Goal: Transaction & Acquisition: Obtain resource

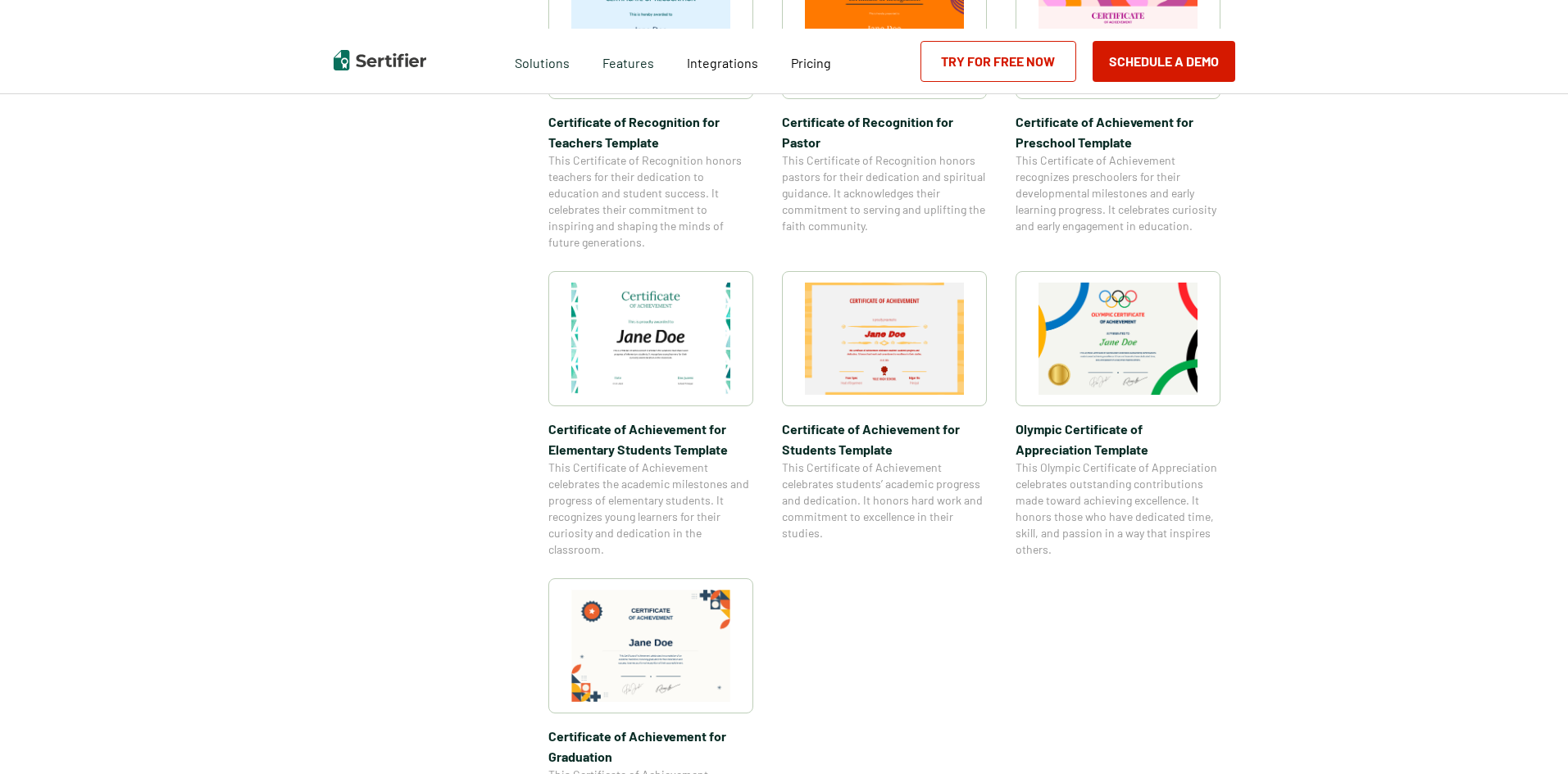
scroll to position [983, 0]
click at [630, 313] on img at bounding box center [650, 336] width 159 height 112
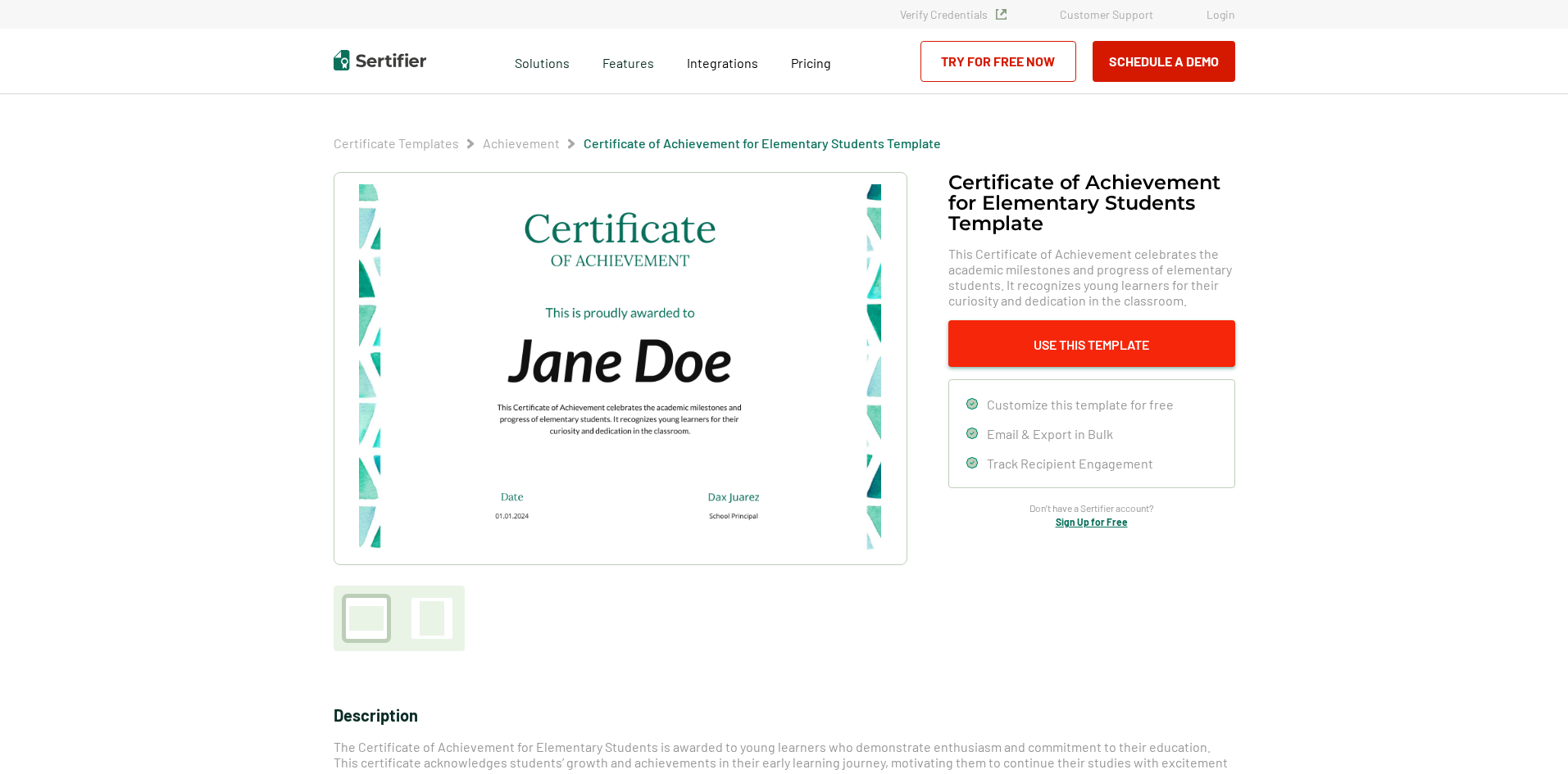
click at [1126, 340] on button "Use This Template" at bounding box center [1091, 344] width 287 height 47
click at [1134, 326] on button "Use This Template" at bounding box center [1091, 344] width 287 height 47
click at [1126, 342] on button "Use This Template" at bounding box center [1091, 344] width 287 height 47
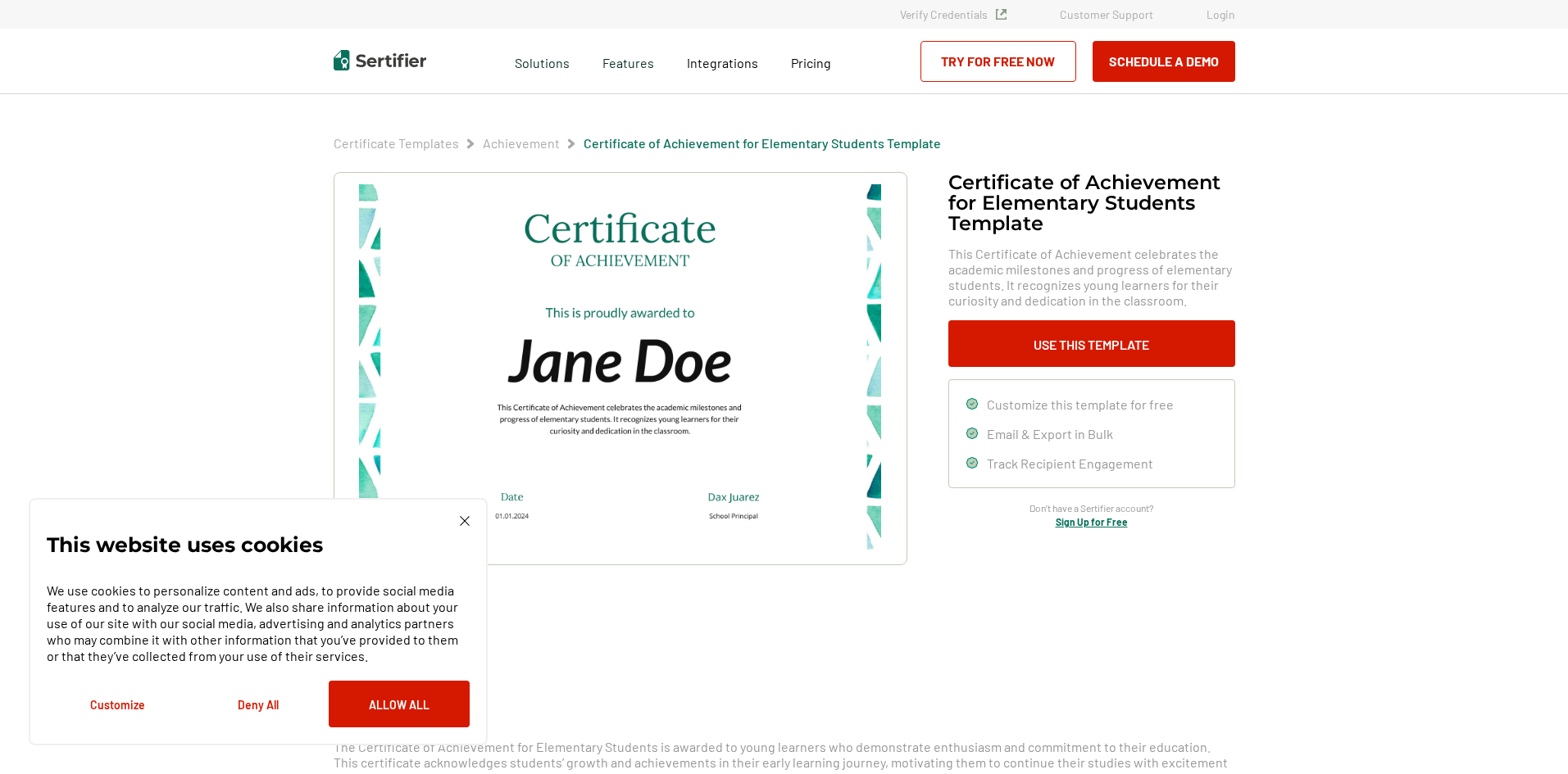
click at [460, 522] on img at bounding box center [465, 522] width 10 height 10
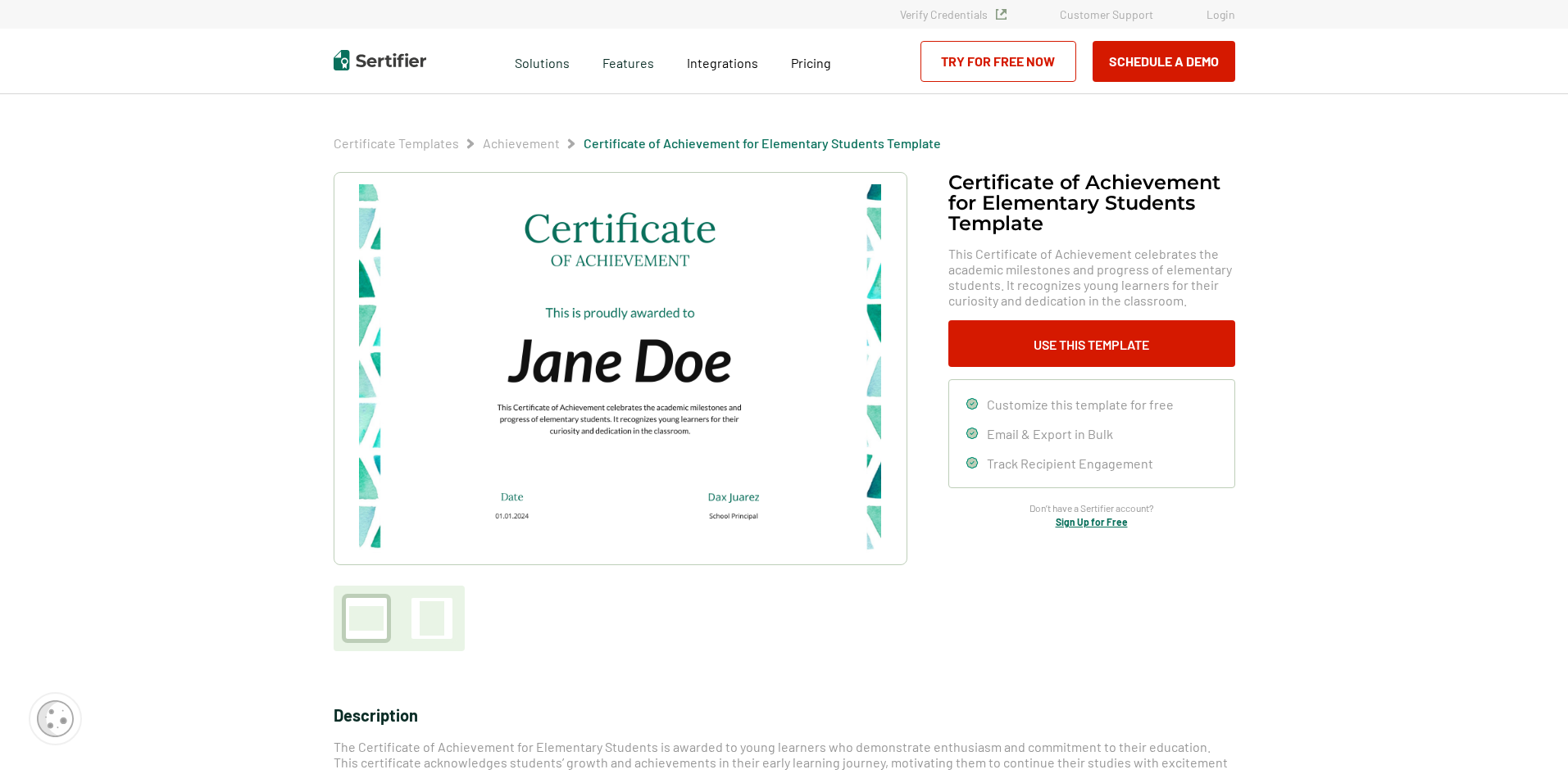
click at [988, 64] on link "Try for Free Now" at bounding box center [997, 61] width 155 height 41
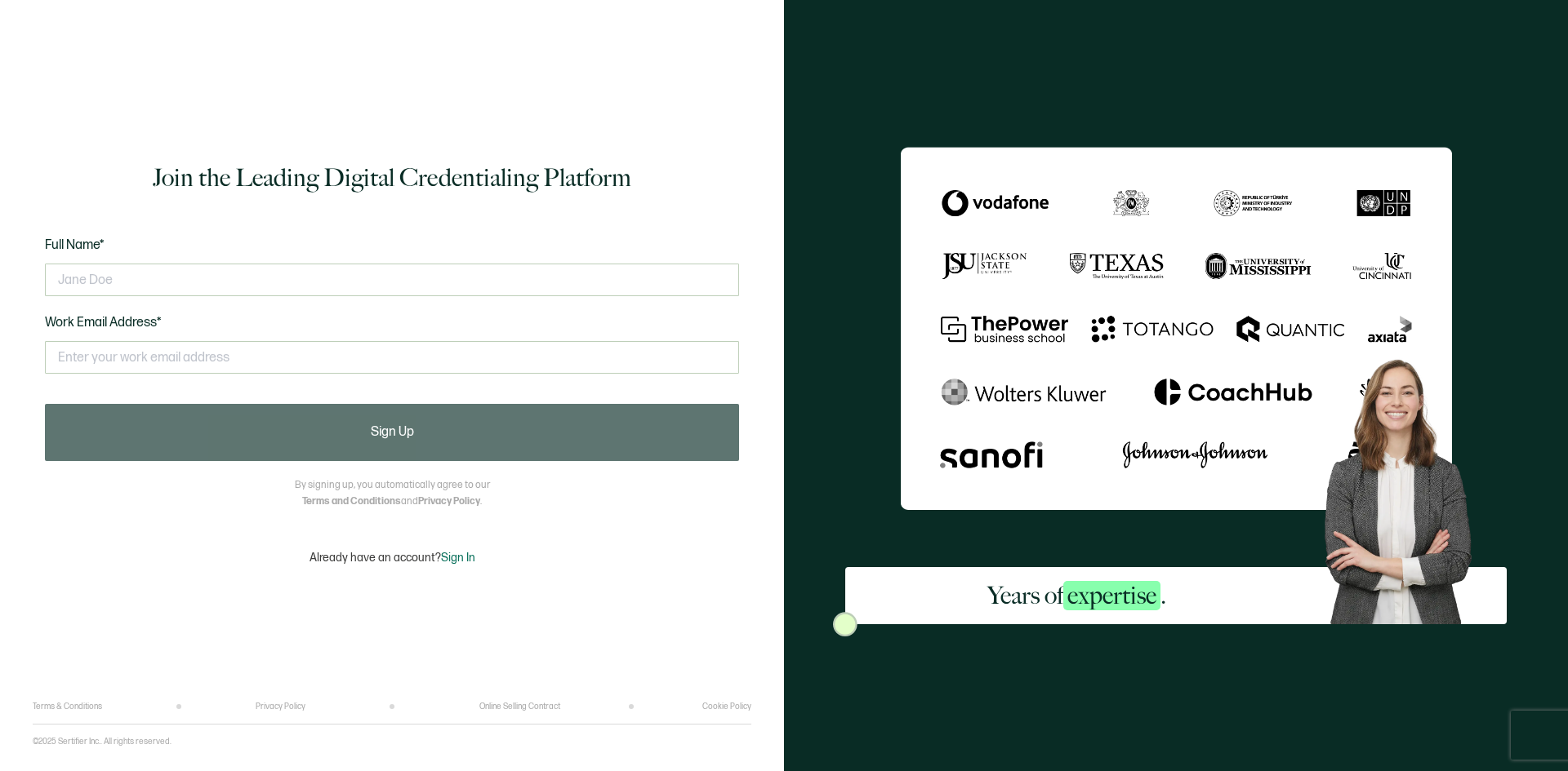
click at [460, 254] on div "Full Name* Work Email Address* This doesn't look like a valid email." at bounding box center [391, 315] width 694 height 160
click at [428, 293] on input "text" at bounding box center [391, 280] width 694 height 32
type input "[PERSON_NAME]"
click at [457, 350] on input "text" at bounding box center [391, 357] width 694 height 32
type input "[PERSON_NAME].guy@lynchburgva. gov"
